Goal: Information Seeking & Learning: Learn about a topic

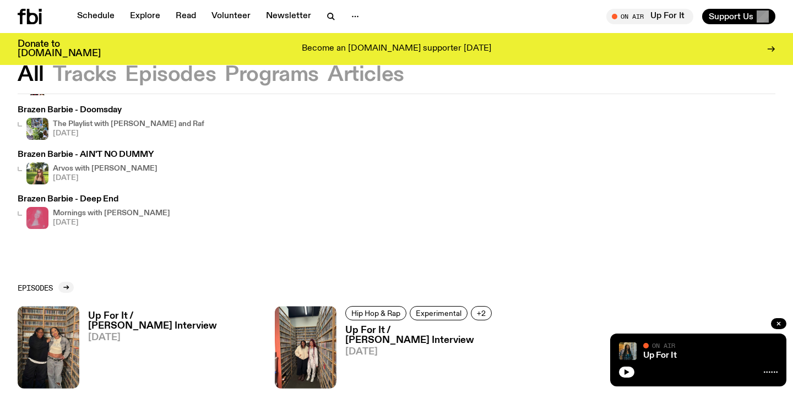
scroll to position [202, 0]
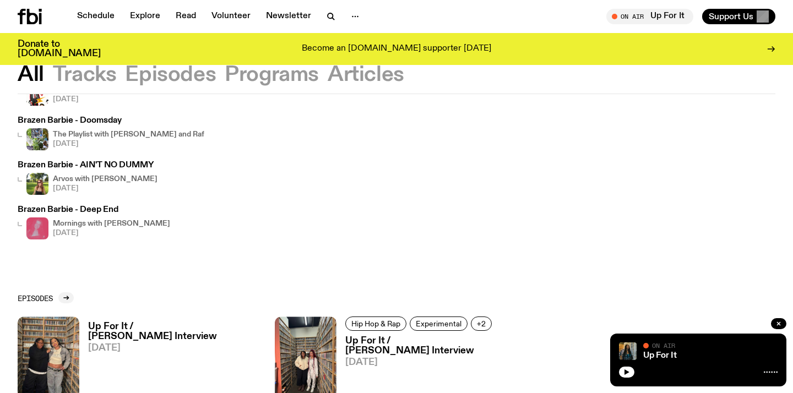
click at [85, 221] on h4 "Mornings with [PERSON_NAME]" at bounding box center [111, 223] width 117 height 7
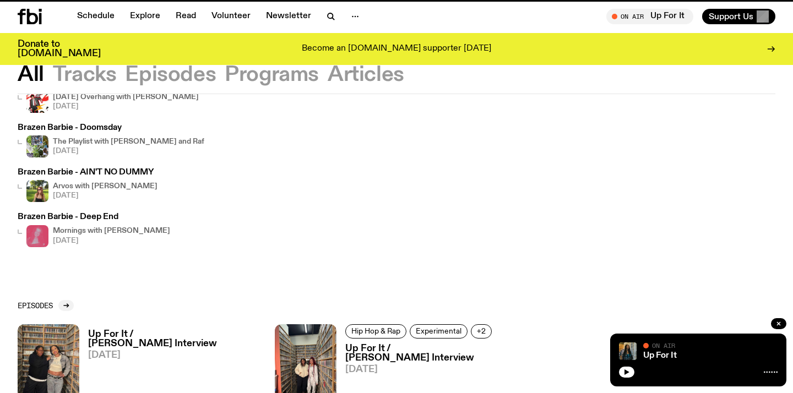
scroll to position [193, 0]
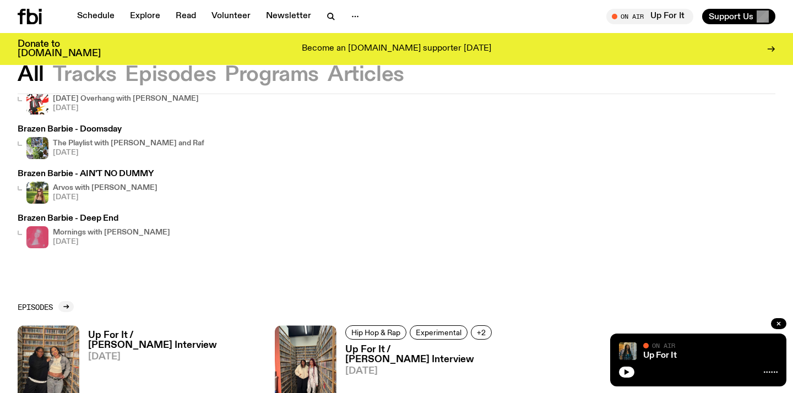
click at [91, 185] on h4 "Arvos with [PERSON_NAME]" at bounding box center [105, 188] width 105 height 7
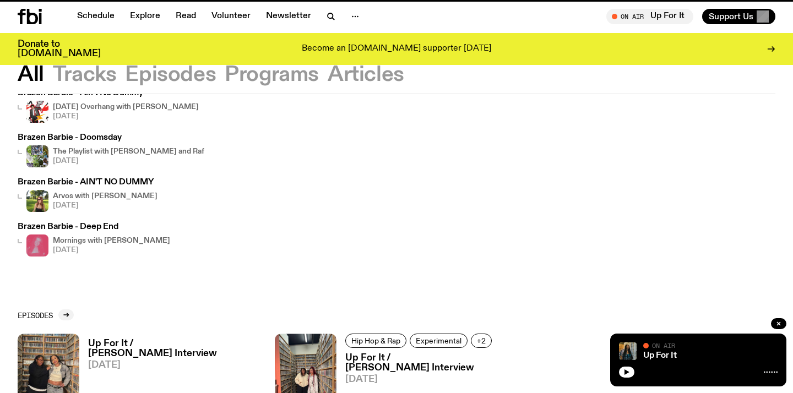
scroll to position [185, 0]
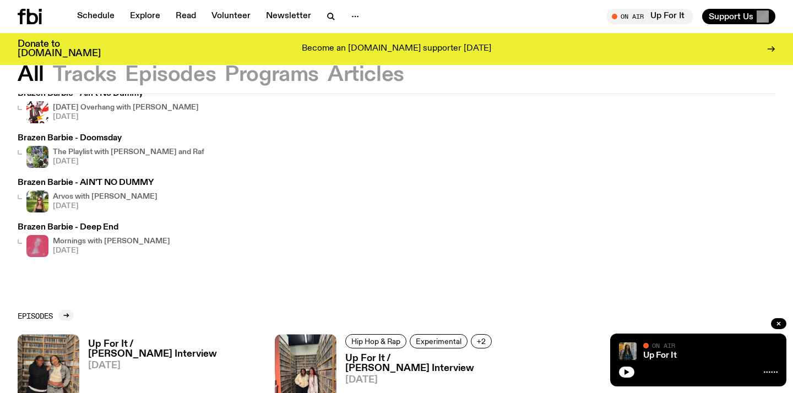
click at [118, 154] on h4 "The Playlist with [PERSON_NAME] and Raf" at bounding box center [129, 152] width 152 height 7
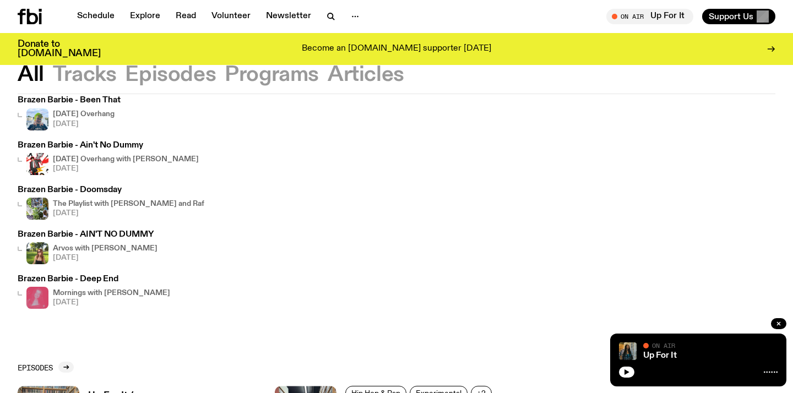
scroll to position [129, 0]
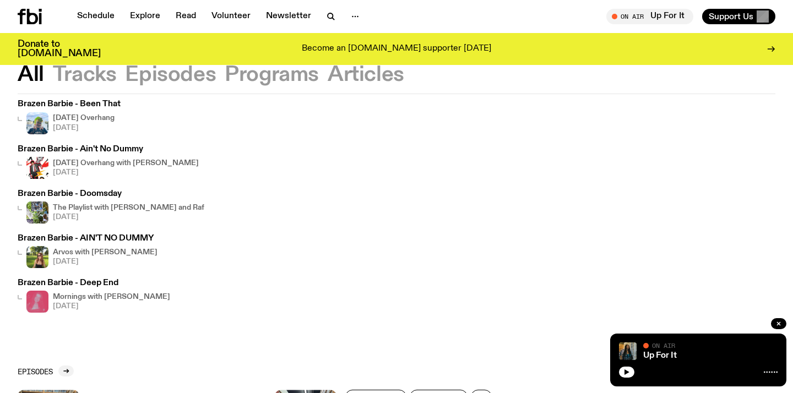
click at [102, 161] on h4 "[DATE] Overhang with [PERSON_NAME]" at bounding box center [126, 163] width 146 height 7
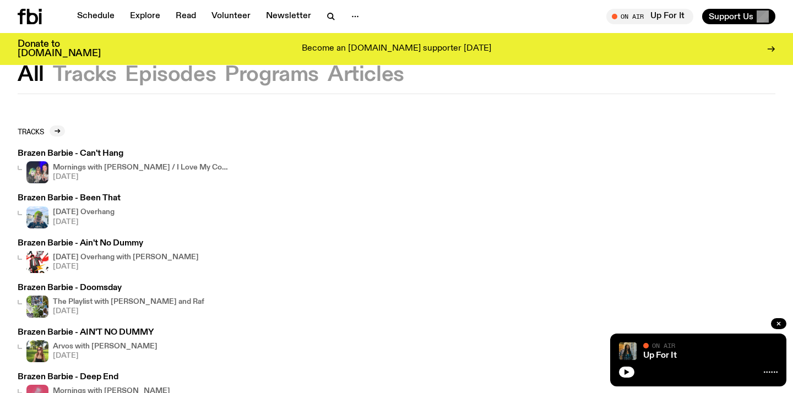
scroll to position [35, 0]
click at [97, 163] on div "Mornings with [PERSON_NAME] / I Love My Computer :3 [DATE]" at bounding box center [141, 172] width 176 height 22
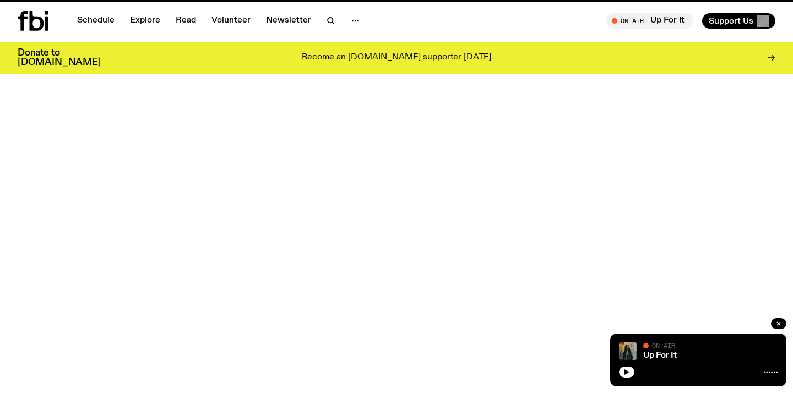
scroll to position [35, 0]
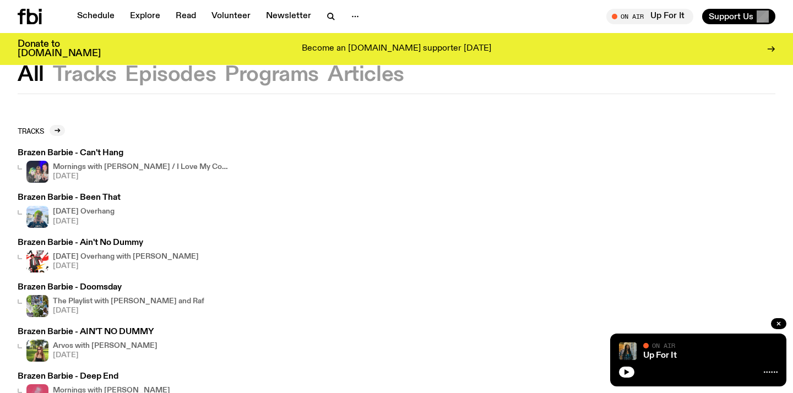
click at [78, 209] on h4 "[DATE] Overhang" at bounding box center [84, 211] width 62 height 7
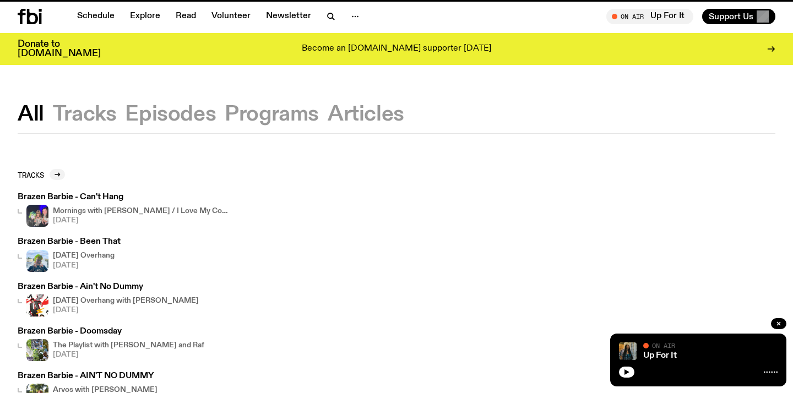
scroll to position [35, 0]
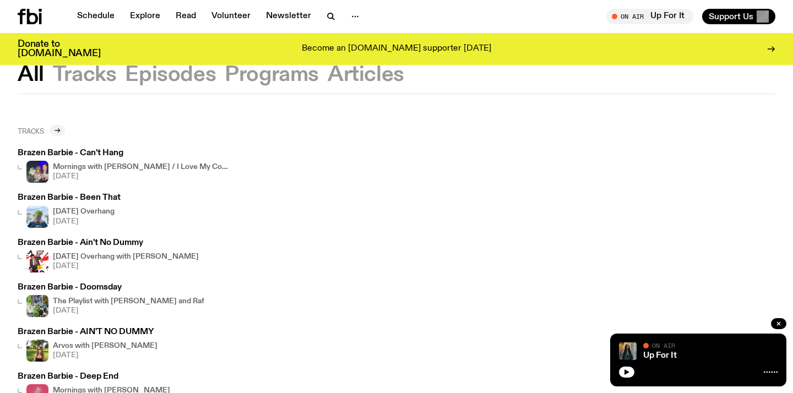
click at [57, 129] on icon at bounding box center [57, 130] width 7 height 7
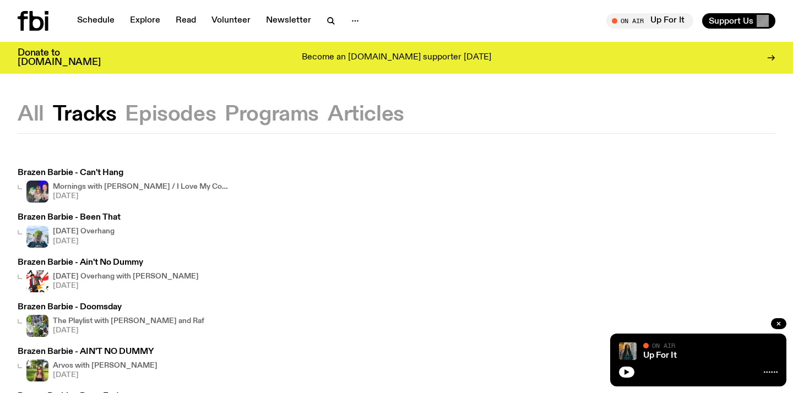
click at [20, 114] on button "All" at bounding box center [31, 115] width 26 height 20
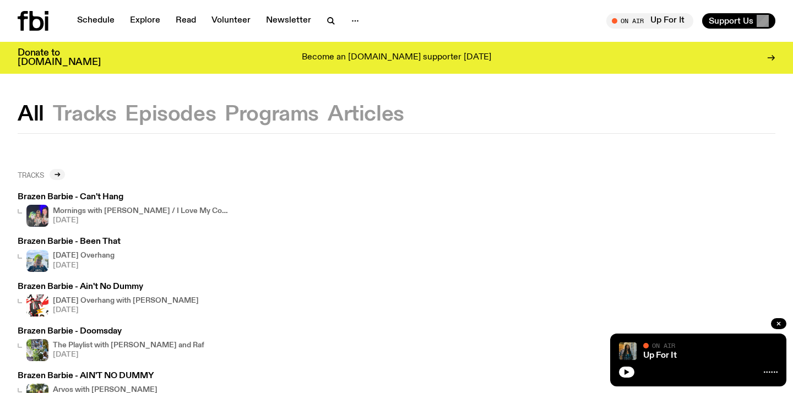
click at [33, 171] on h2 "Tracks" at bounding box center [31, 175] width 26 height 8
